Goal: Check status: Check status

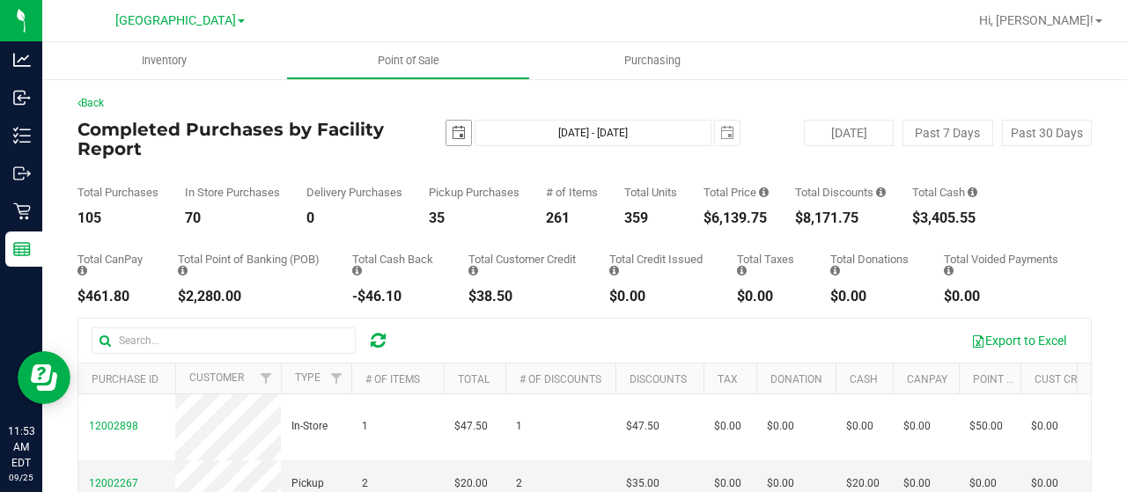
click at [455, 133] on span "select" at bounding box center [459, 133] width 14 height 14
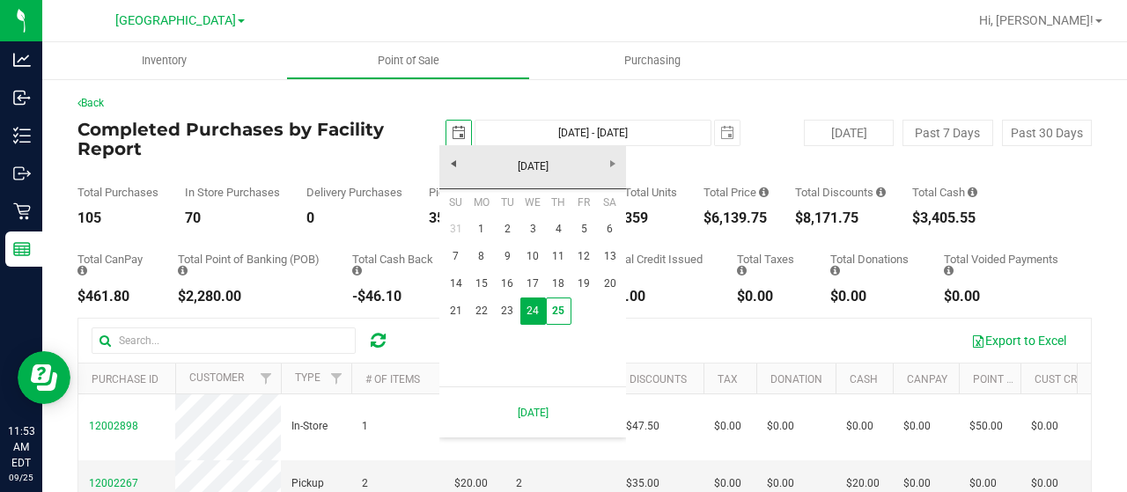
scroll to position [0, 43]
click at [563, 314] on link "25" at bounding box center [559, 311] width 26 height 27
type input "[DATE]"
type input "[DATE] - [DATE]"
